Goal: Task Accomplishment & Management: Use online tool/utility

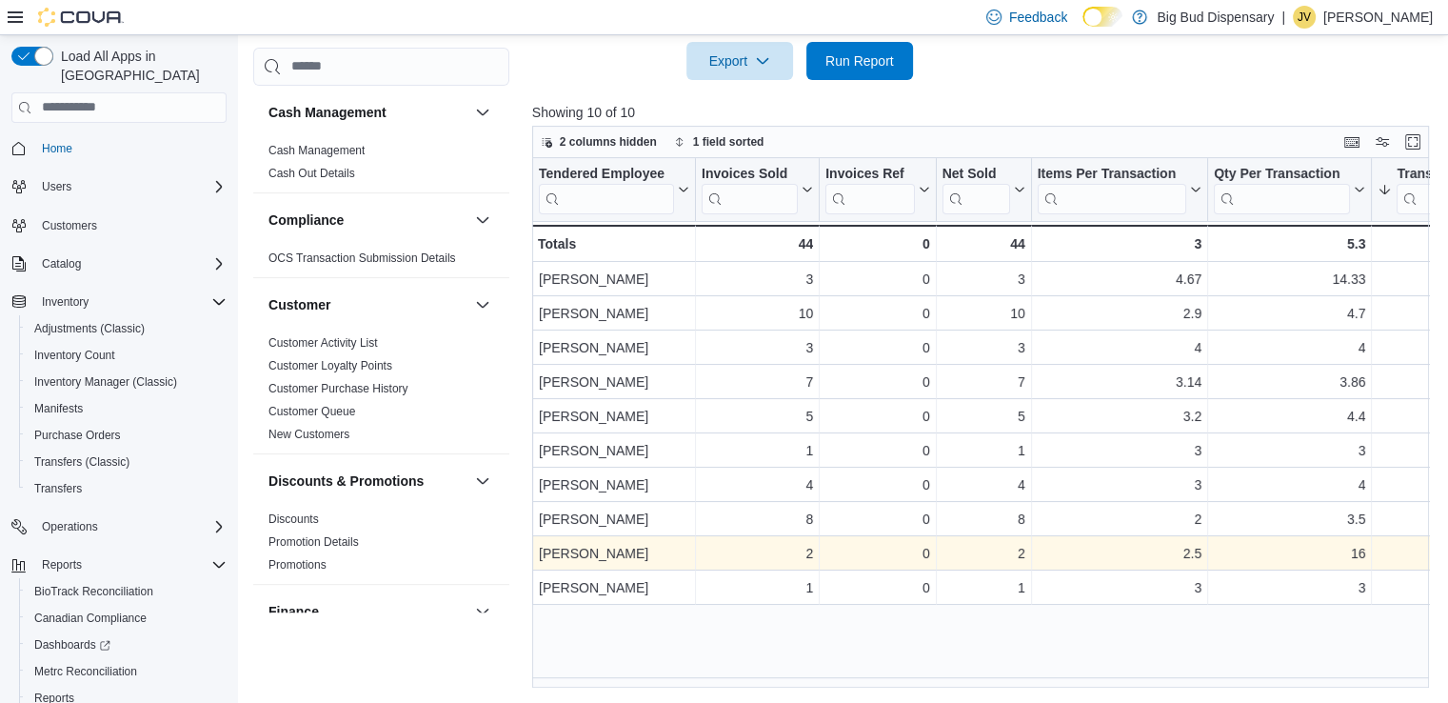
scroll to position [1390, 0]
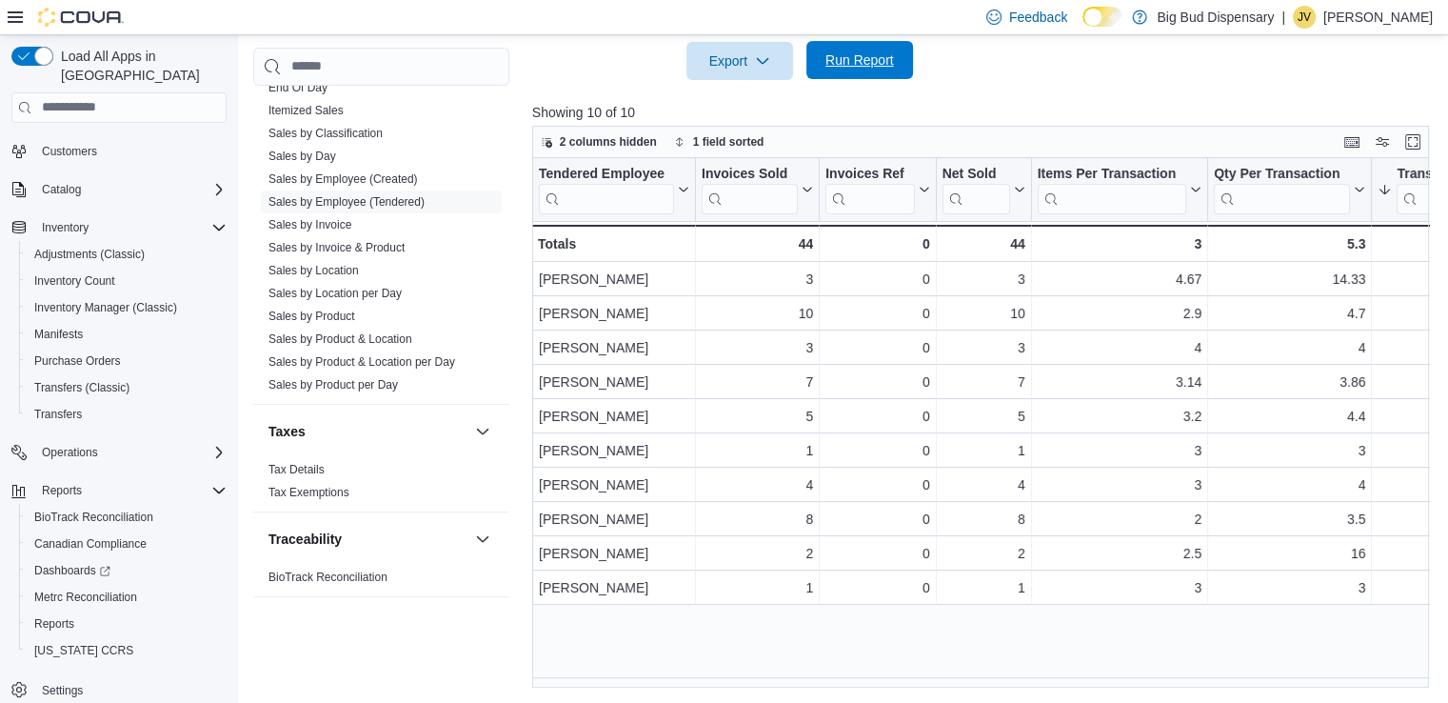
click at [862, 68] on span "Run Report" at bounding box center [860, 59] width 69 height 19
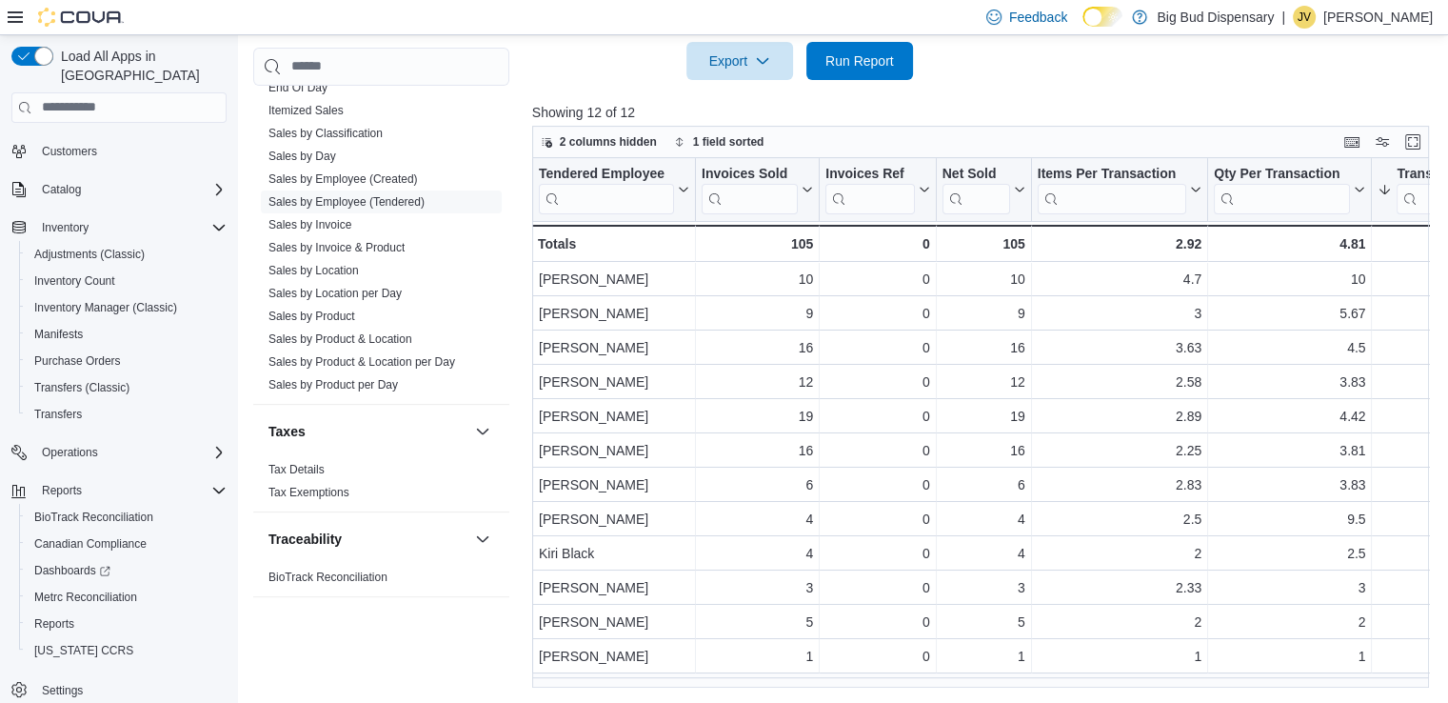
drag, startPoint x: 664, startPoint y: 687, endPoint x: 701, endPoint y: 685, distance: 37.2
click at [701, 685] on div "Reports Feedback Cash Management Cash Management Cash Out Details Compliance OC…" at bounding box center [845, 37] width 1215 height 1329
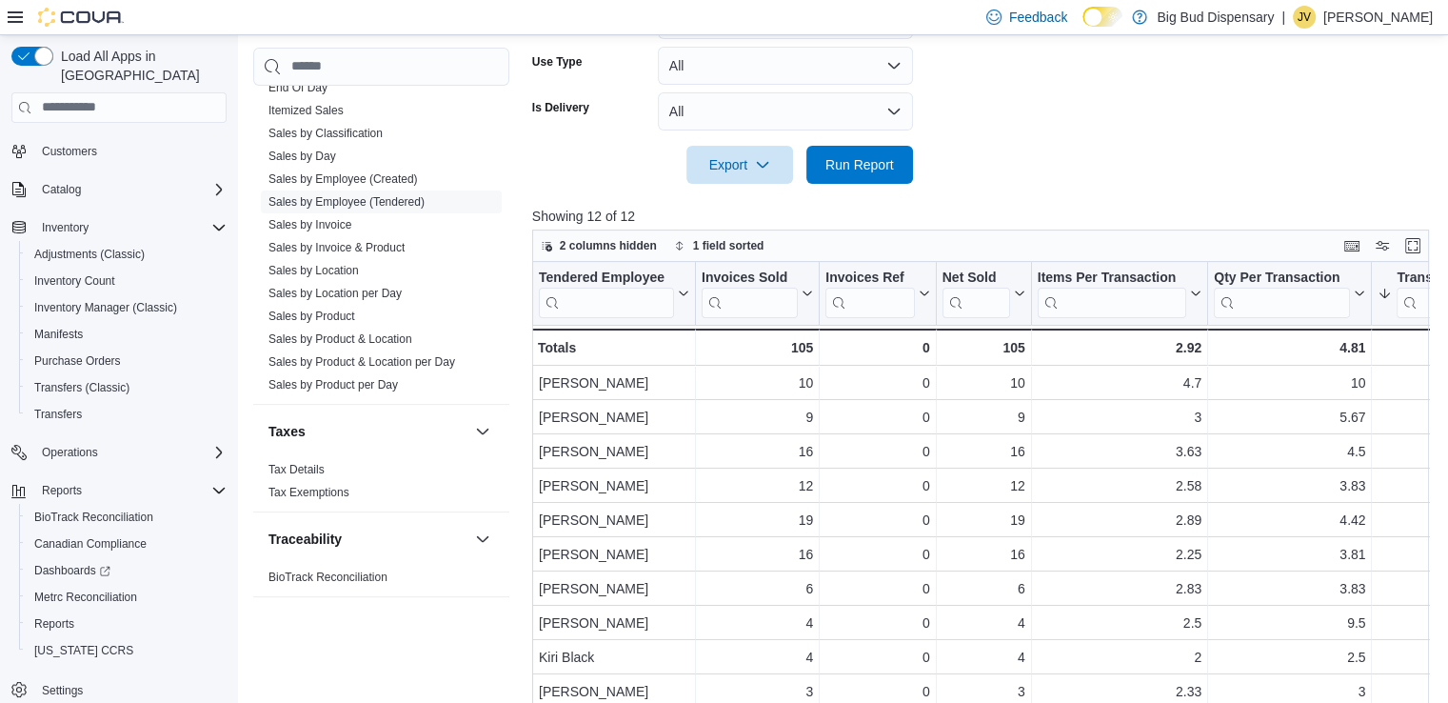
scroll to position [0, 0]
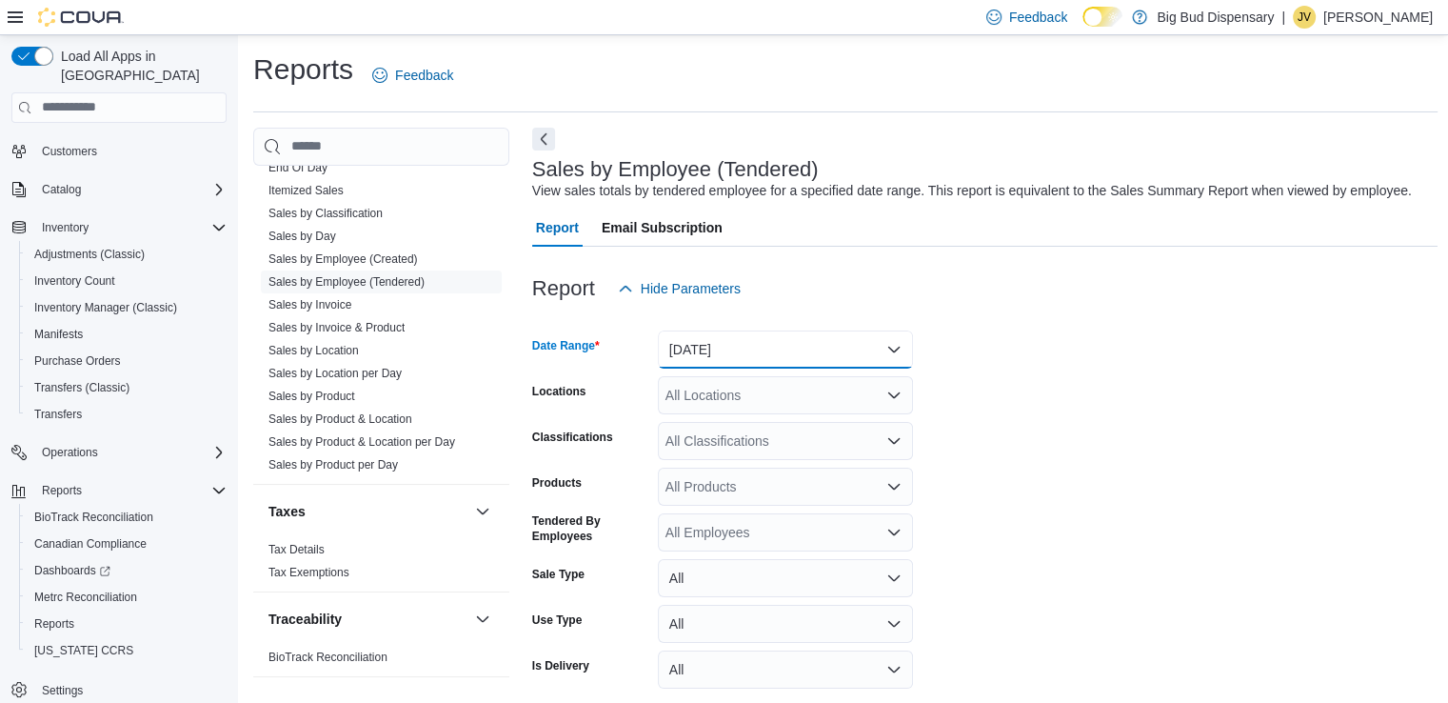
click at [843, 348] on button "[DATE]" at bounding box center [785, 349] width 255 height 38
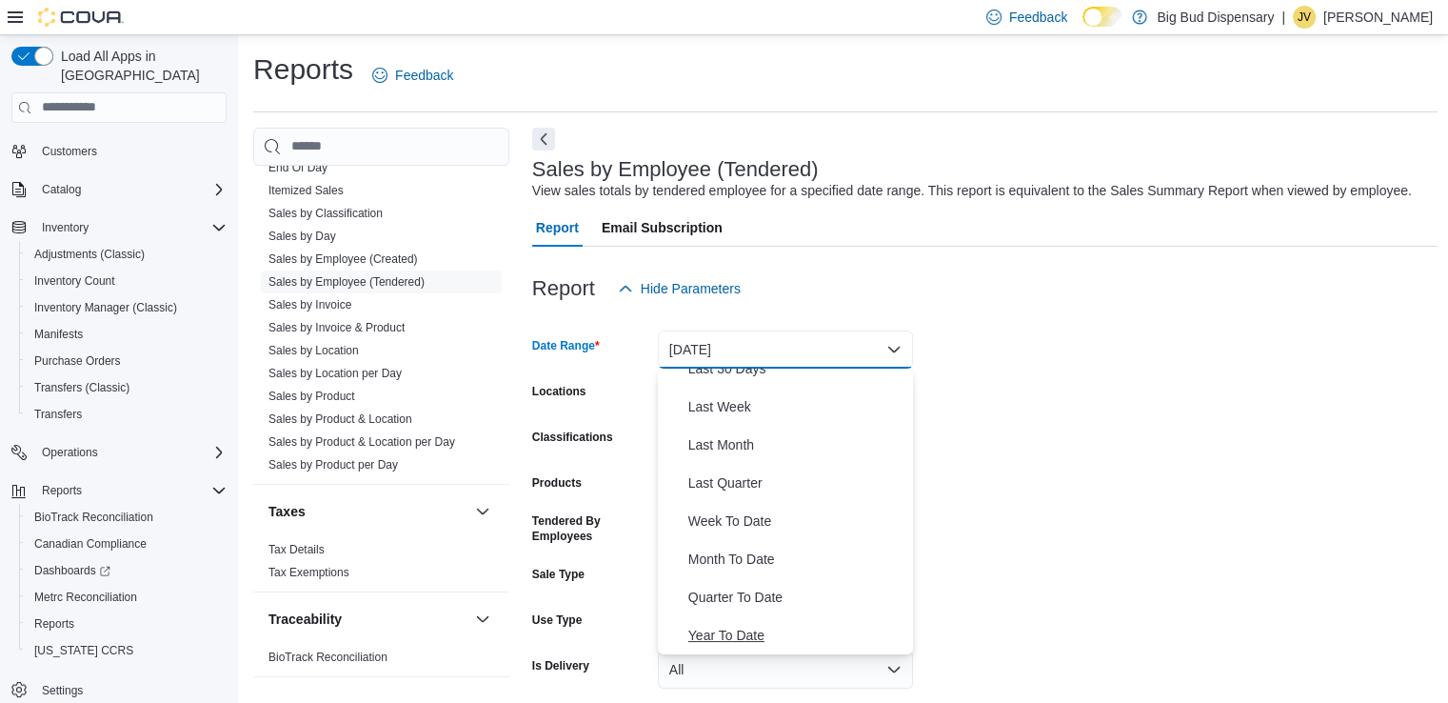
scroll to position [95, 0]
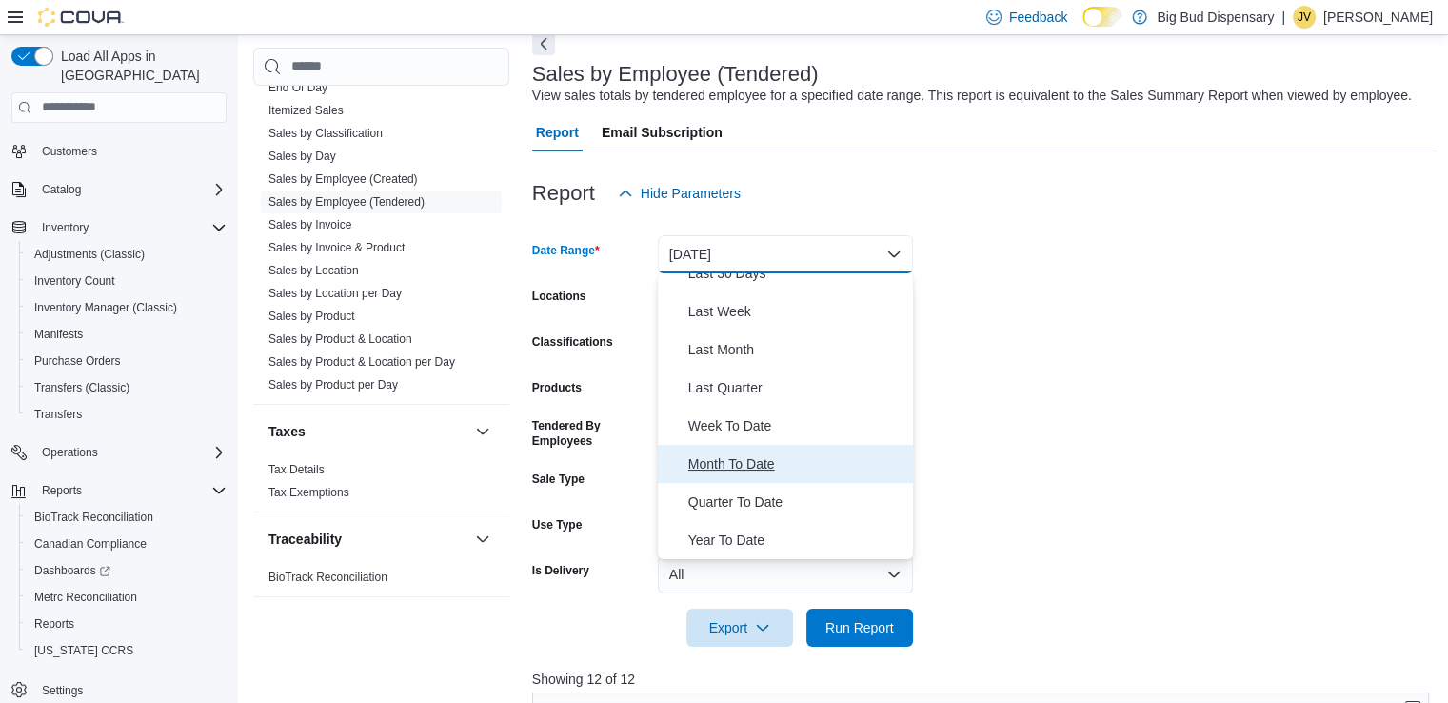
click at [743, 473] on span "Month To Date" at bounding box center [796, 463] width 217 height 23
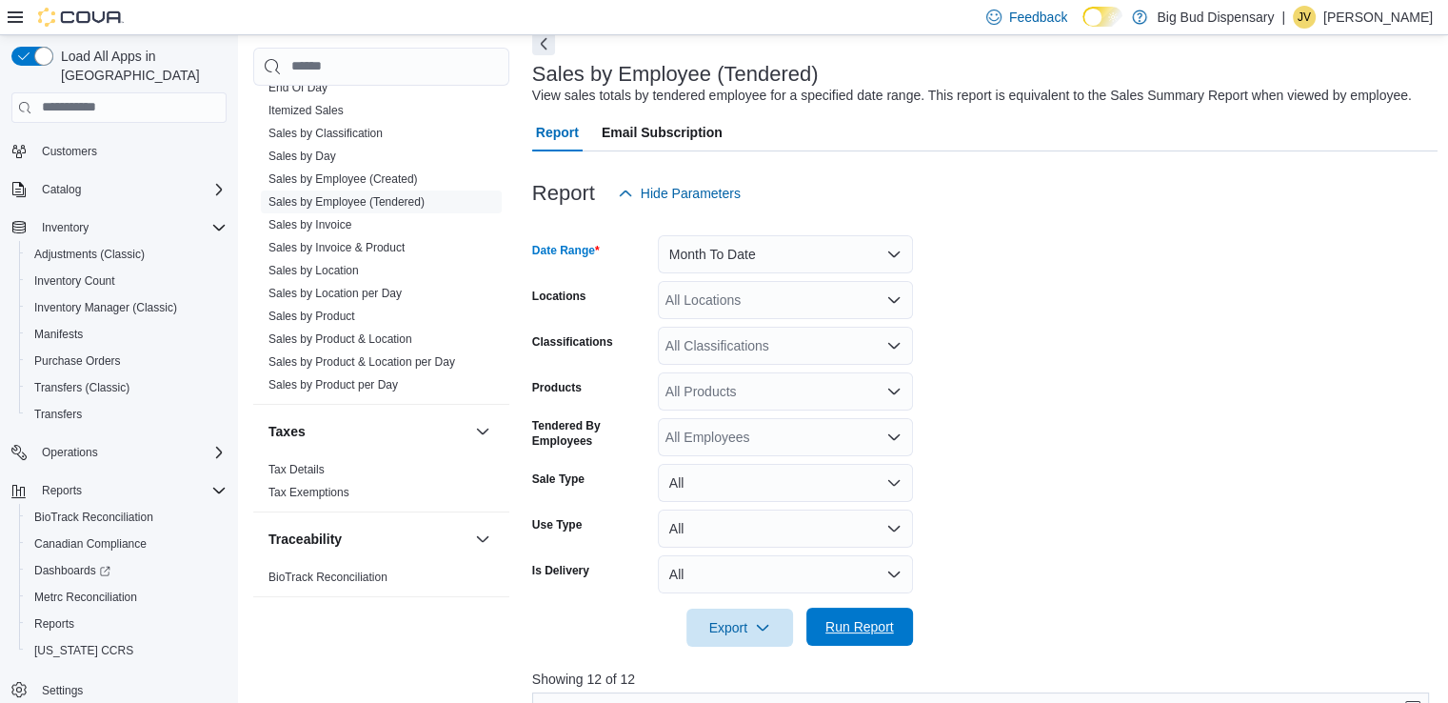
click at [872, 625] on span "Run Report" at bounding box center [860, 626] width 69 height 19
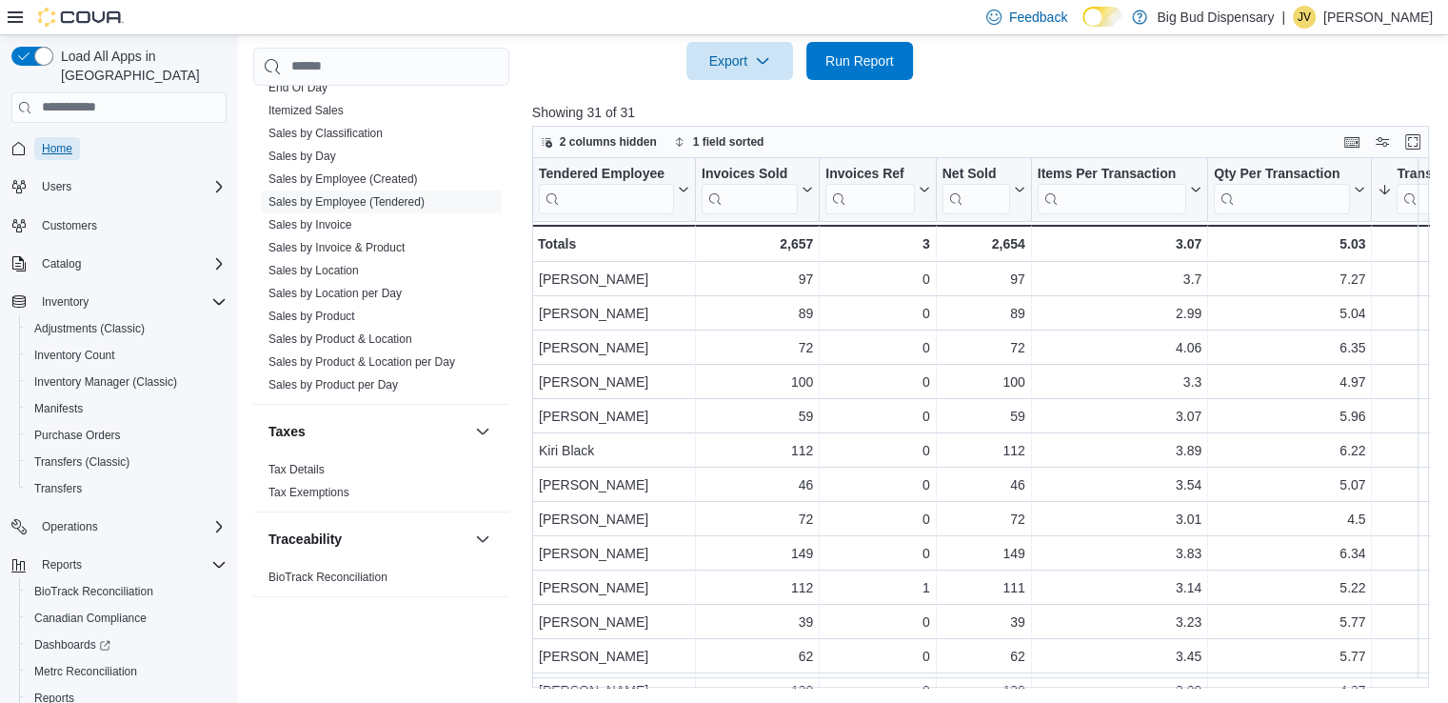
click at [68, 141] on span "Home" at bounding box center [57, 148] width 30 height 15
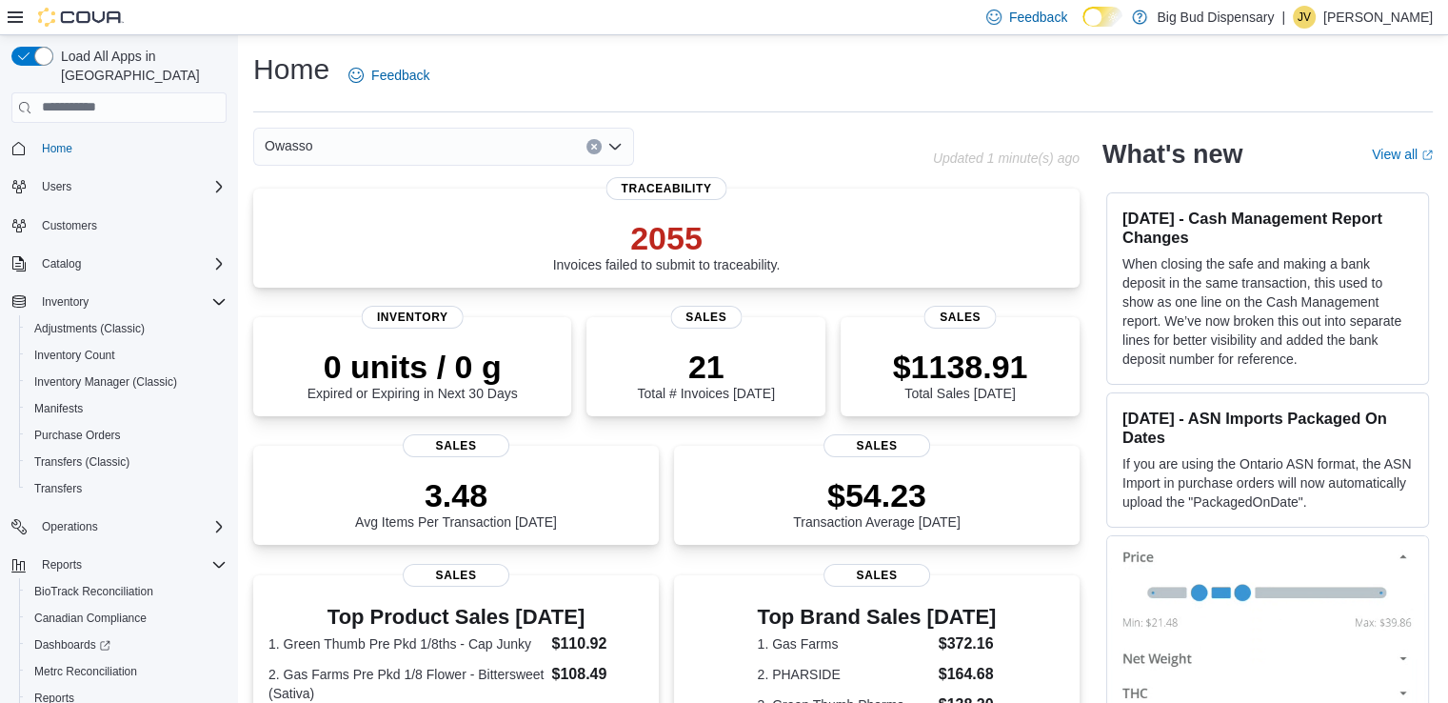
click at [592, 143] on icon "Clear input" at bounding box center [594, 147] width 8 height 8
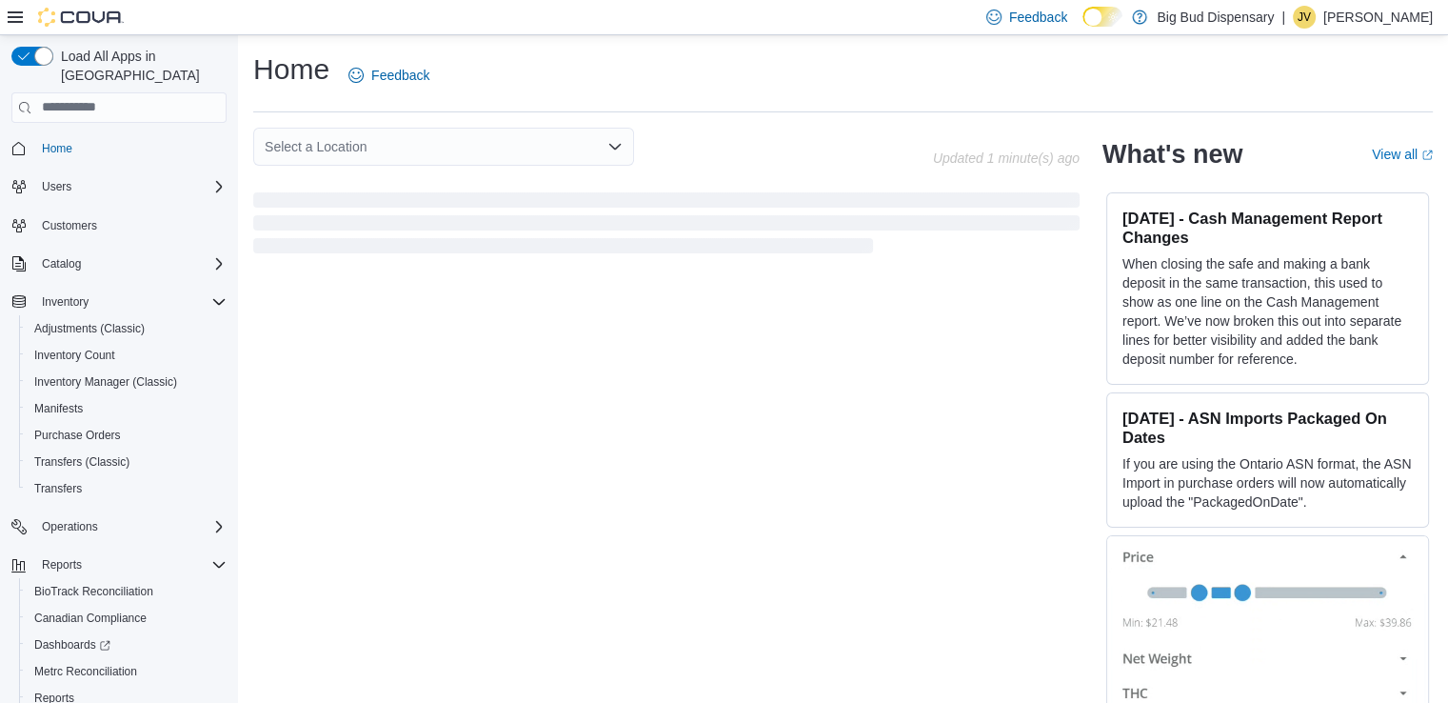
click at [749, 119] on div "Home Feedback Select a Location Updated 1 minute(s) ago What's new View all (op…" at bounding box center [843, 383] width 1210 height 696
click at [749, 119] on div "Home Feedback Select a Location Updated 167 minute(s) ago What's new View all (…" at bounding box center [843, 383] width 1210 height 696
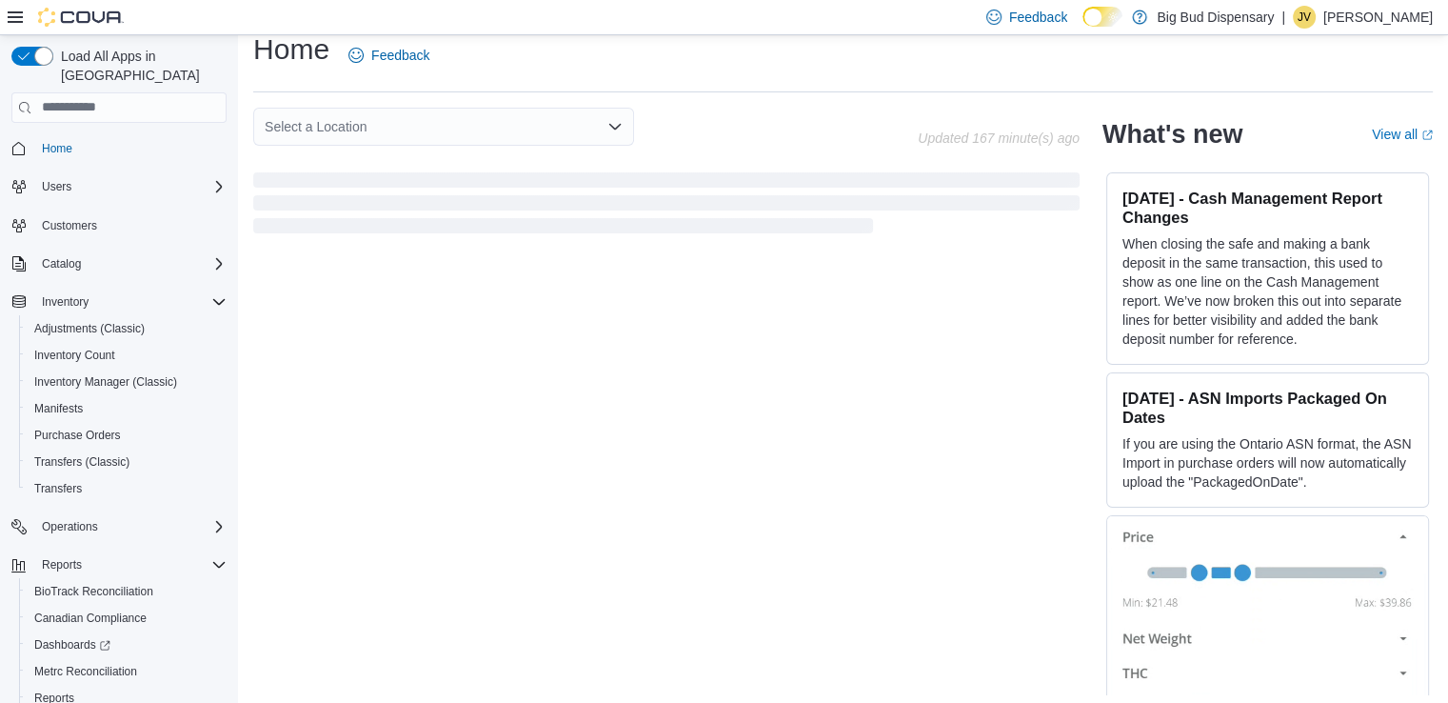
scroll to position [28, 0]
